Goal: Check status: Check status

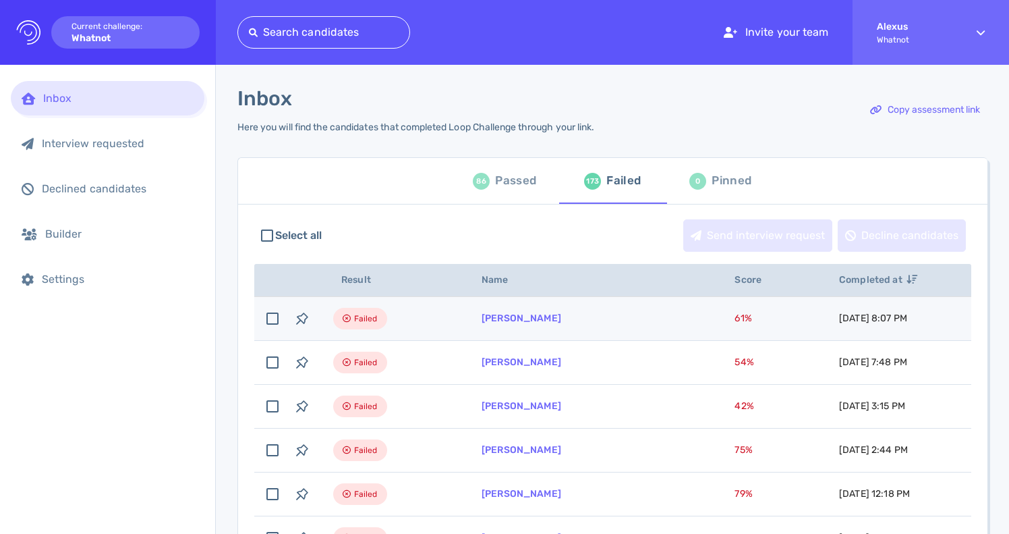
click at [492, 326] on td "[PERSON_NAME]" at bounding box center [591, 319] width 253 height 44
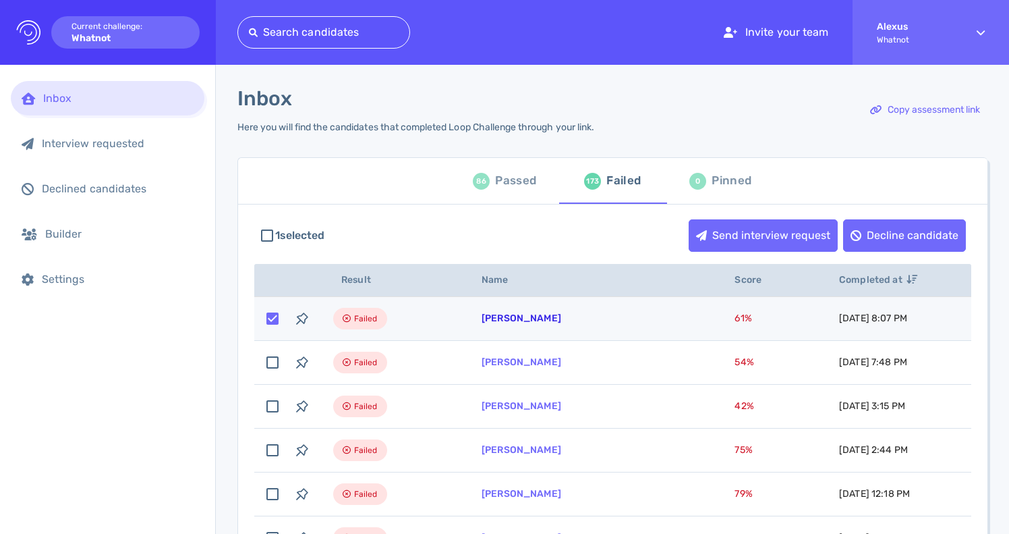
click at [515, 321] on link "[PERSON_NAME]" at bounding box center [522, 317] width 80 height 11
click at [277, 317] on input "checkbox" at bounding box center [273, 319] width 30 height 30
checkbox input "false"
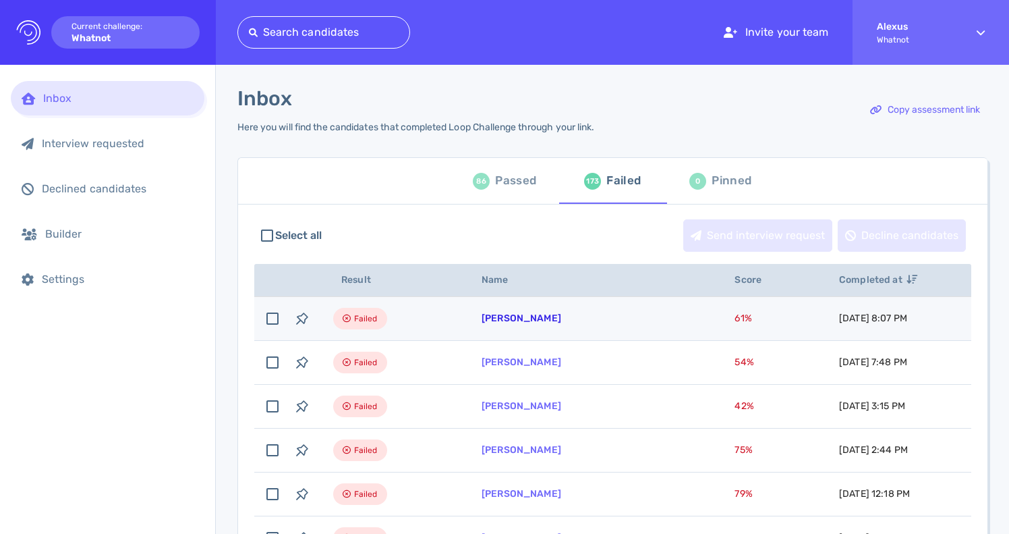
click at [495, 317] on link "Aubrie Buechting" at bounding box center [522, 317] width 80 height 11
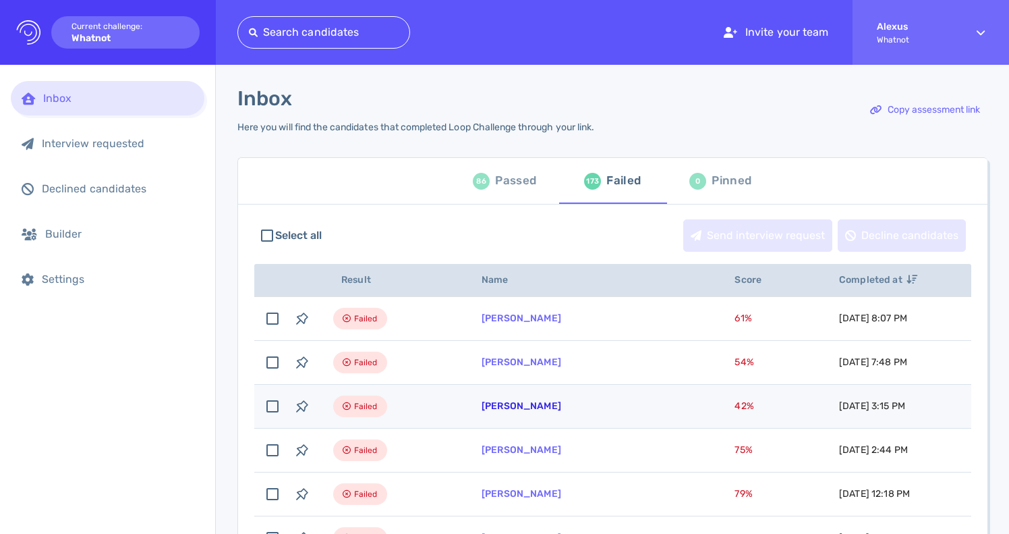
click at [482, 402] on link "[PERSON_NAME]" at bounding box center [522, 405] width 80 height 11
click at [506, 407] on link "[PERSON_NAME]" at bounding box center [522, 405] width 80 height 11
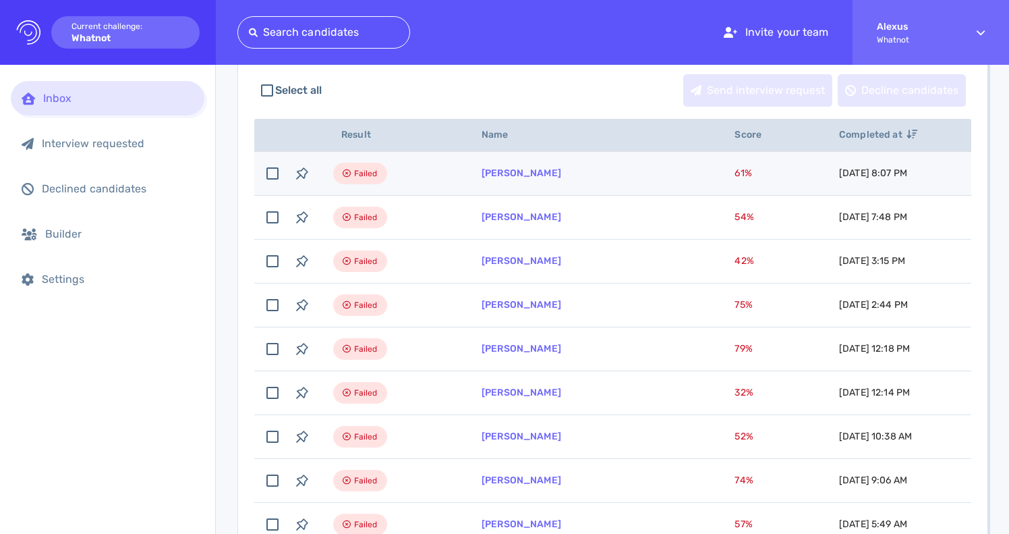
scroll to position [146, 0]
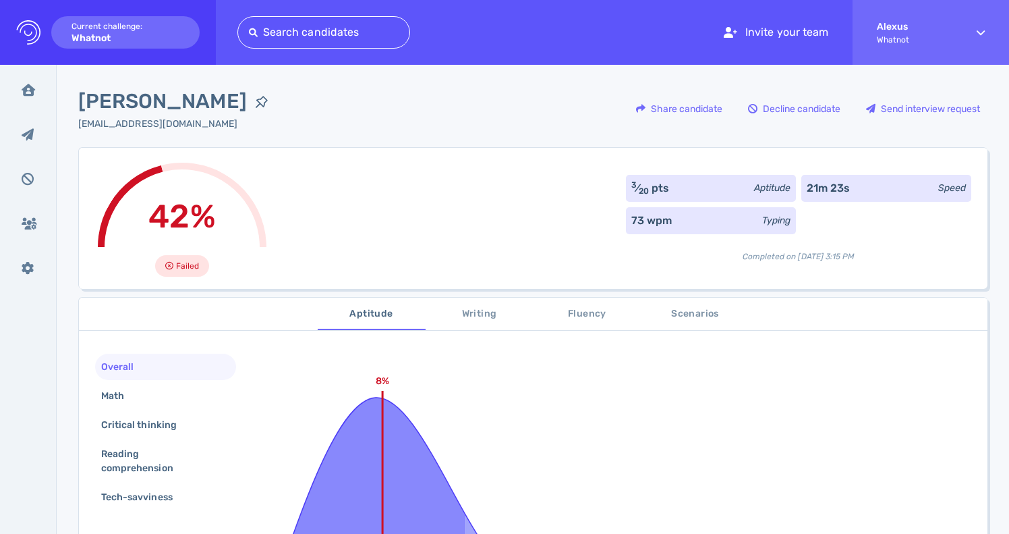
click at [292, 103] on div "[PERSON_NAME] [EMAIL_ADDRESS][DOMAIN_NAME] Share candidate Decline candidate Se…" at bounding box center [532, 116] width 909 height 61
